Goal: Check status: Check status

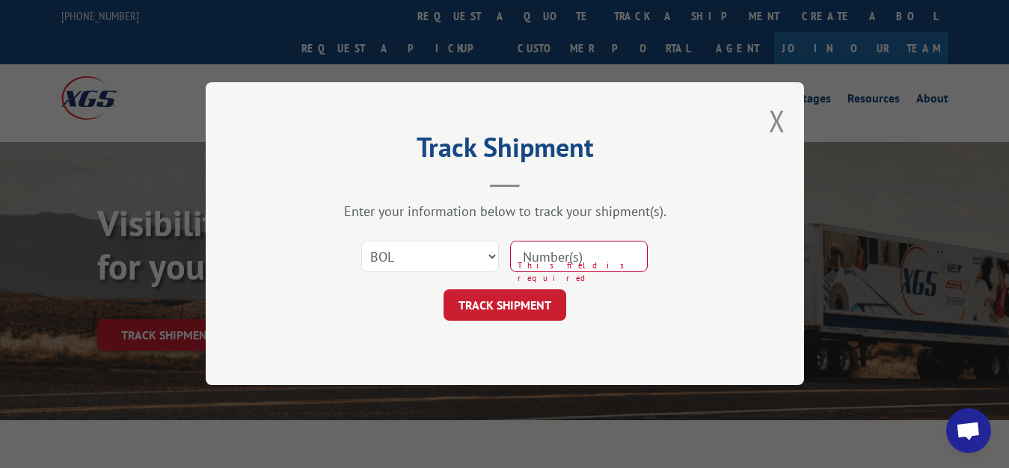
select select "bol"
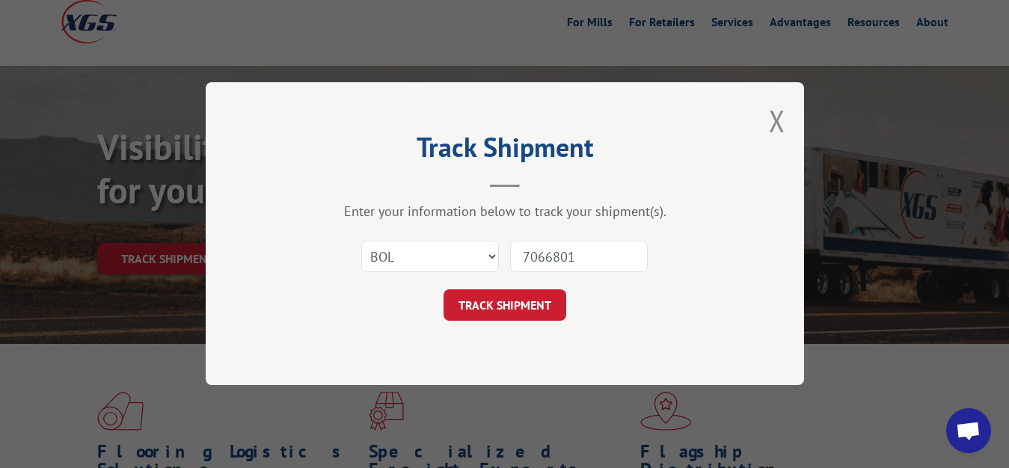
type input "7066801"
click button "TRACK SHIPMENT" at bounding box center [504, 305] width 123 height 31
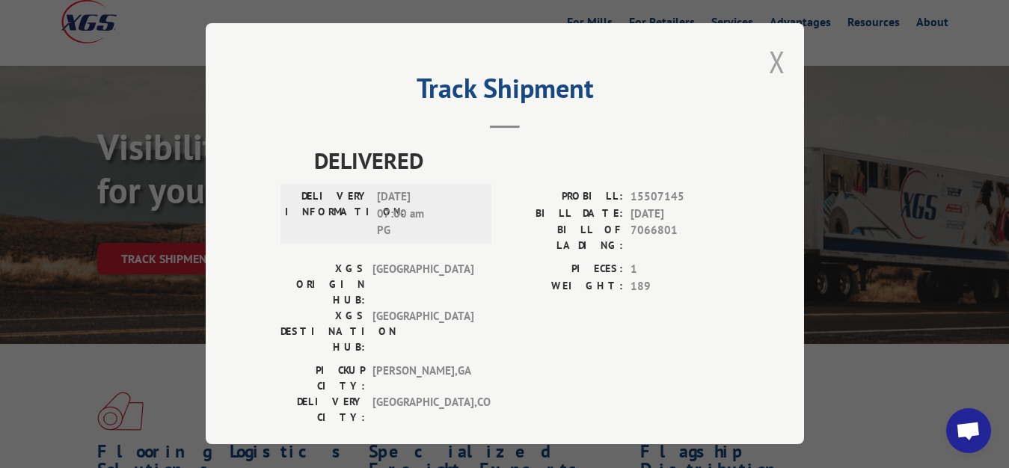
click at [769, 55] on button "Close modal" at bounding box center [777, 62] width 16 height 40
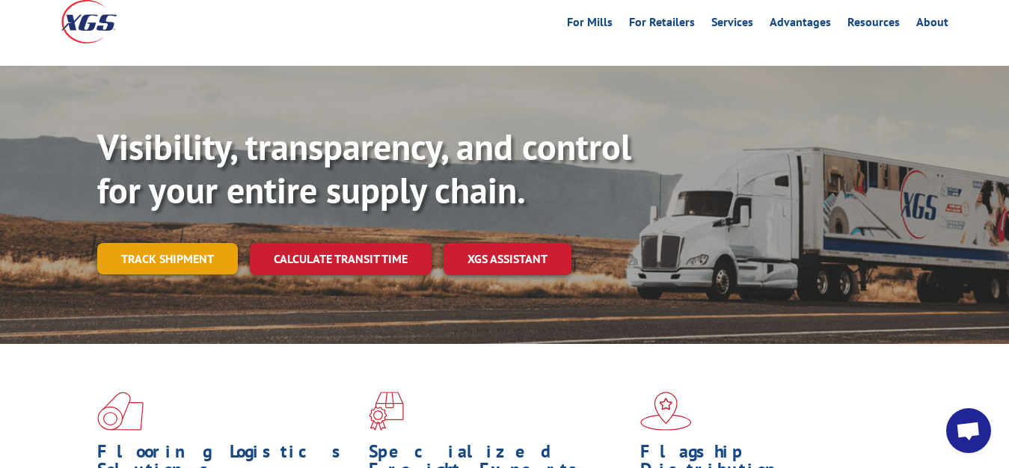
click at [164, 243] on link "Track shipment" at bounding box center [167, 258] width 141 height 31
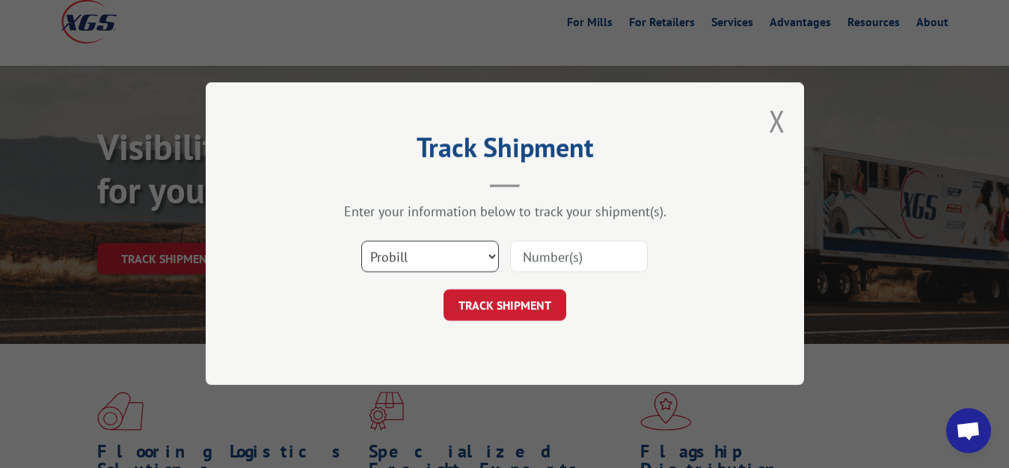
click at [361, 241] on select "Select category... Probill BOL PO" at bounding box center [430, 256] width 138 height 31
select select "bol"
click option "BOL" at bounding box center [0, 0] width 0 height 0
click at [561, 253] on input at bounding box center [579, 256] width 138 height 31
type input "7066800"
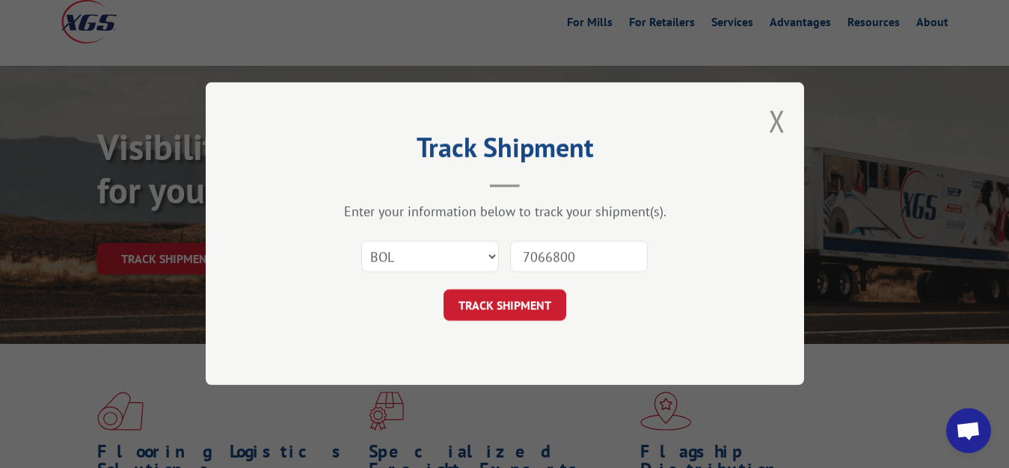
click button "TRACK SHIPMENT" at bounding box center [504, 305] width 123 height 31
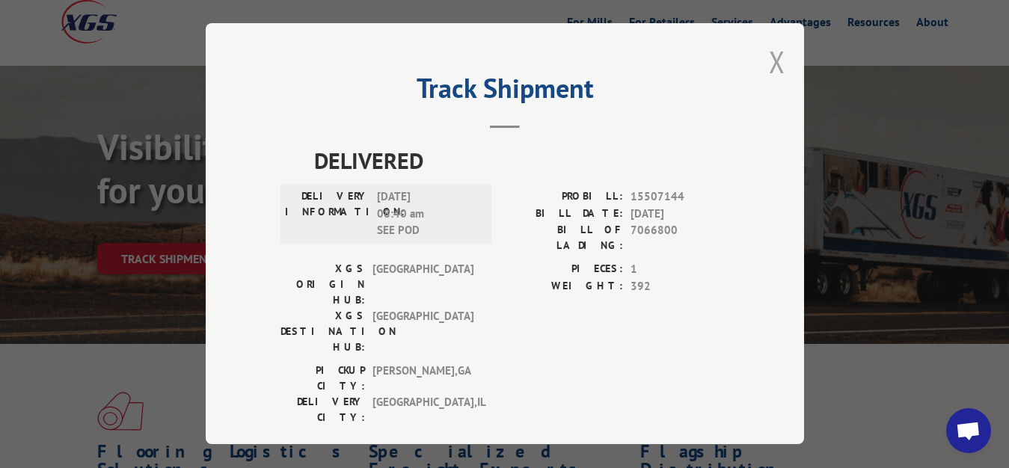
drag, startPoint x: 766, startPoint y: 58, endPoint x: 599, endPoint y: 157, distance: 193.7
click at [769, 59] on button "Close modal" at bounding box center [777, 62] width 16 height 40
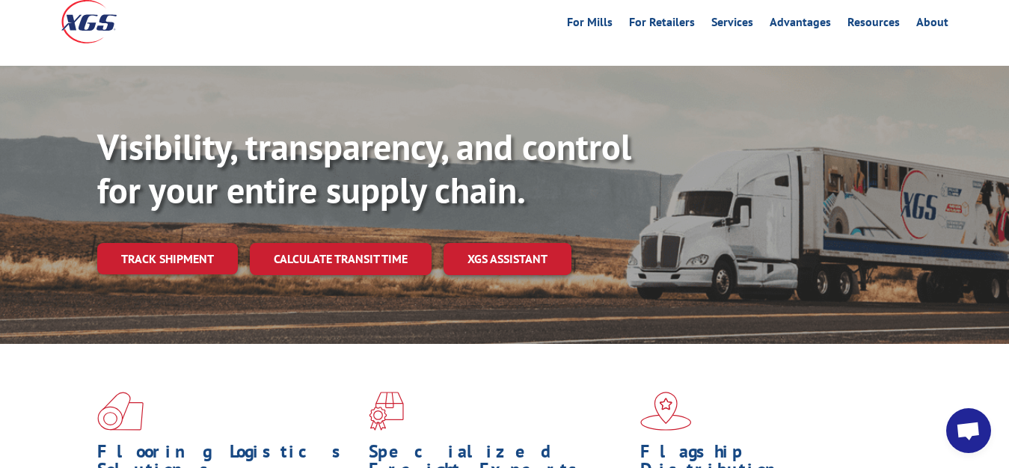
drag, startPoint x: 147, startPoint y: 230, endPoint x: 174, endPoint y: 238, distance: 28.4
click at [149, 243] on link "Track shipment" at bounding box center [167, 258] width 141 height 31
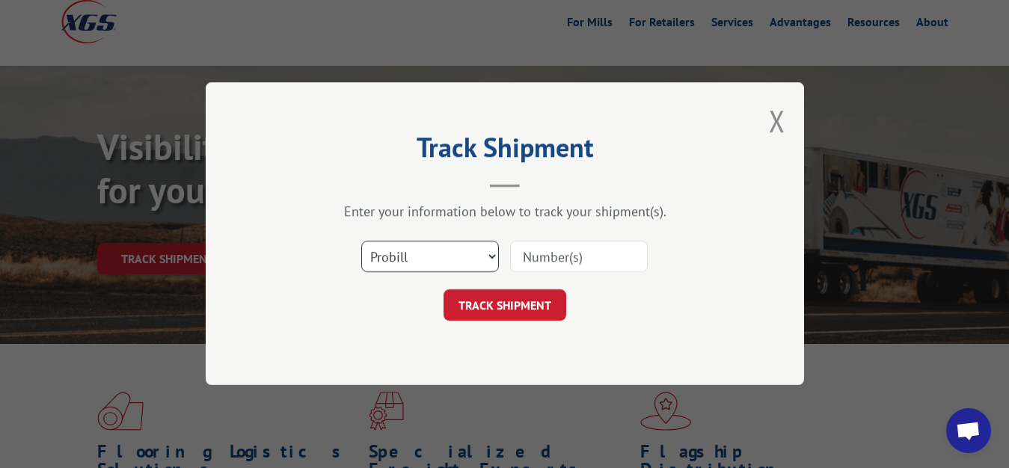
click at [361, 241] on select "Select category... Probill BOL PO" at bounding box center [430, 256] width 138 height 31
select select "bol"
click option "BOL" at bounding box center [0, 0] width 0 height 0
click at [548, 263] on input at bounding box center [579, 256] width 138 height 31
type input "7066799"
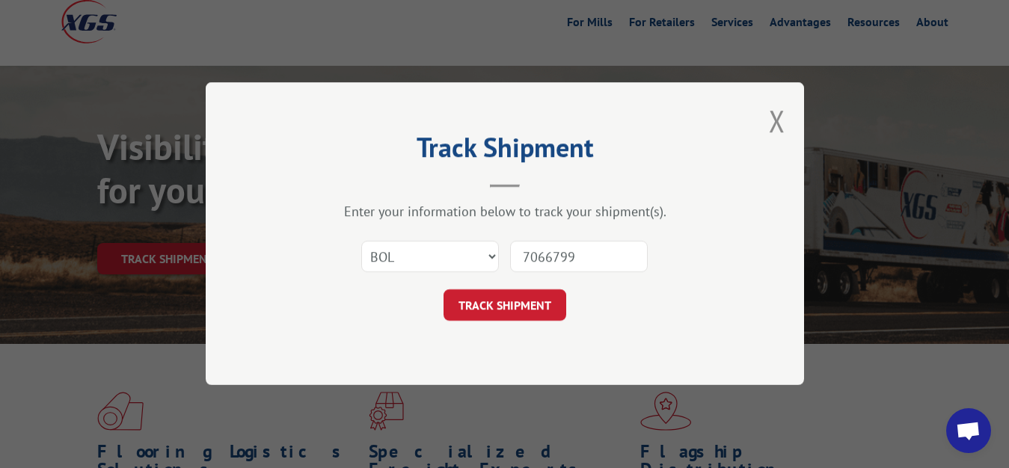
click button "TRACK SHIPMENT" at bounding box center [504, 305] width 123 height 31
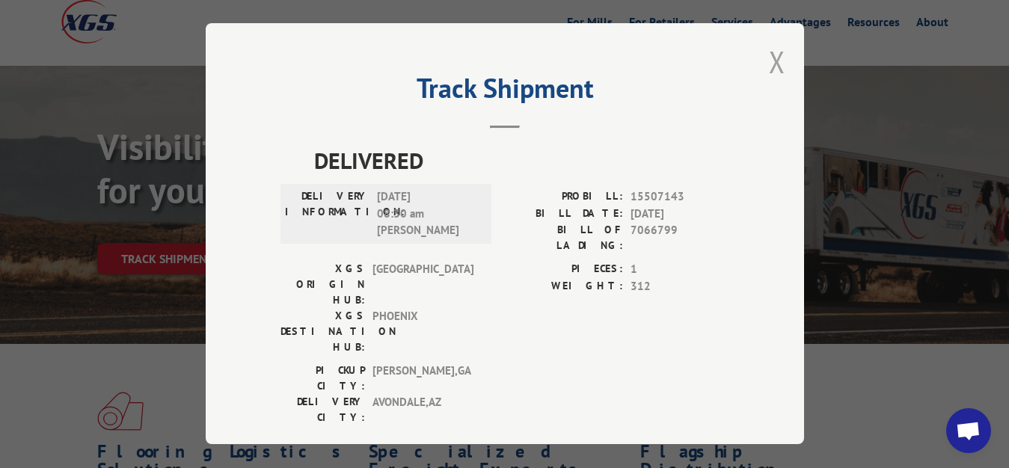
click at [769, 55] on button "Close modal" at bounding box center [777, 62] width 16 height 40
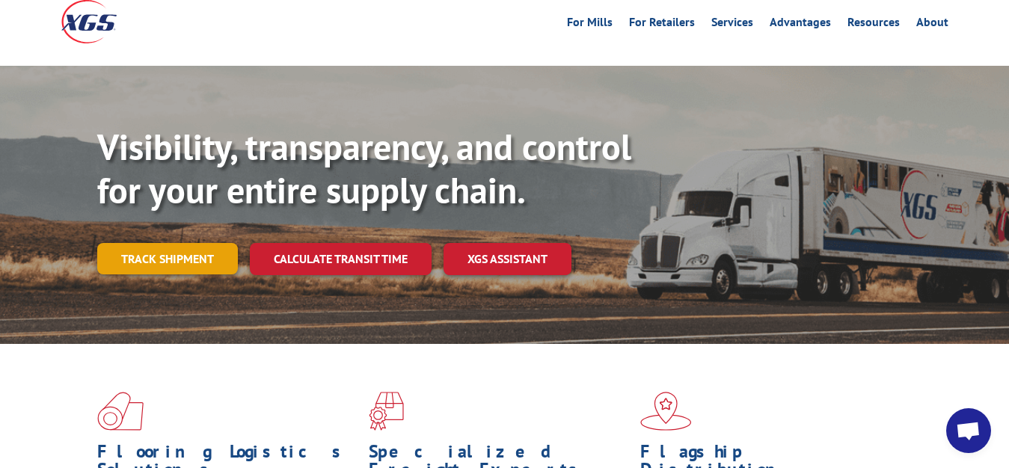
click at [162, 243] on link "Track shipment" at bounding box center [167, 258] width 141 height 31
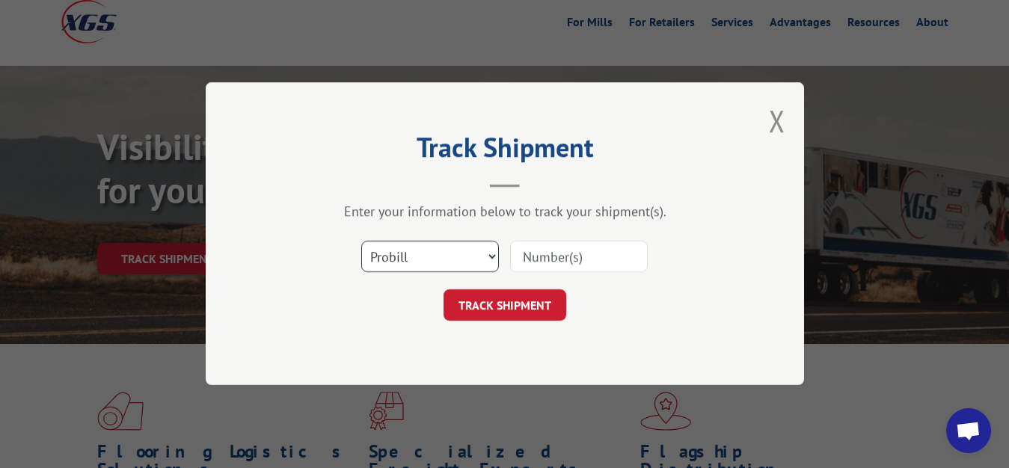
click at [361, 241] on select "Select category... Probill BOL PO" at bounding box center [430, 256] width 138 height 31
select select "bol"
click option "BOL" at bounding box center [0, 0] width 0 height 0
click at [553, 249] on input at bounding box center [579, 256] width 138 height 31
